Goal: Transaction & Acquisition: Purchase product/service

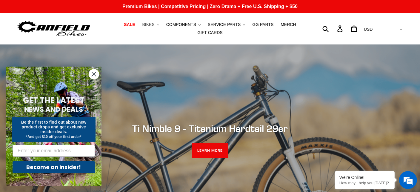
click at [142, 26] on span "BIKES" at bounding box center [148, 24] width 12 height 5
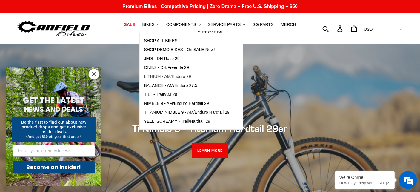
click at [162, 78] on span "LITHIUM - AM/Enduro 29" at bounding box center [167, 76] width 47 height 5
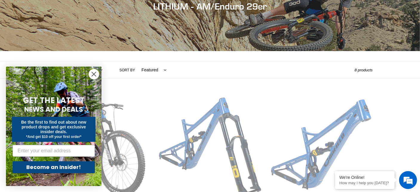
scroll to position [149, 0]
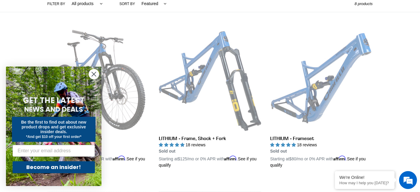
click at [96, 75] on circle "Close dialog" at bounding box center [94, 74] width 10 height 10
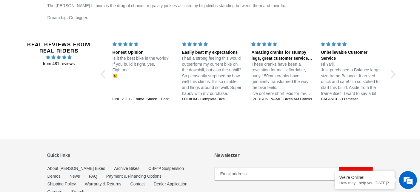
scroll to position [0, 0]
click at [103, 70] on div at bounding box center [104, 74] width 8 height 8
